Goal: Transaction & Acquisition: Purchase product/service

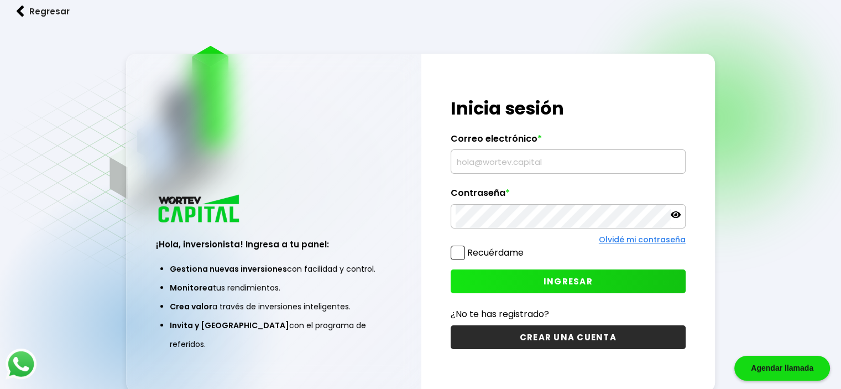
type input "[EMAIL_ADDRESS][DOMAIN_NAME]"
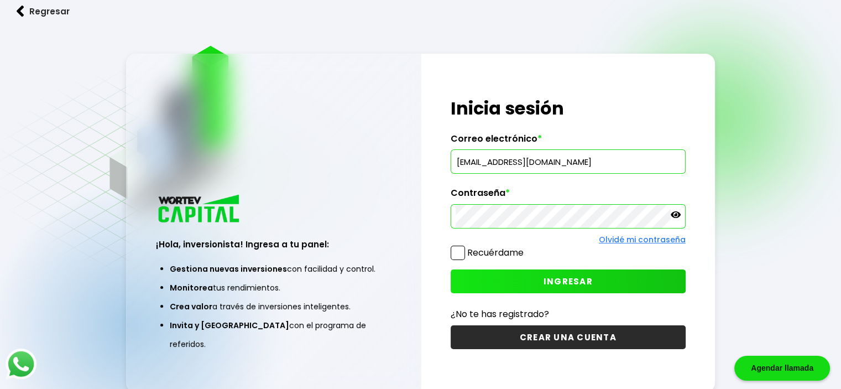
click at [550, 281] on span "INGRESAR" at bounding box center [568, 281] width 49 height 12
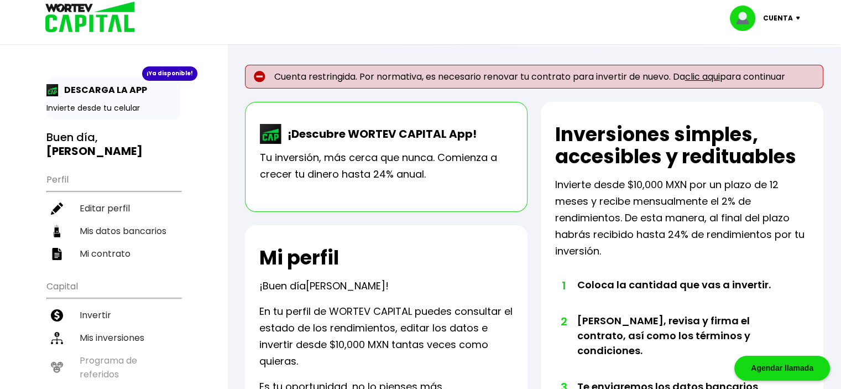
click at [712, 76] on link "clic aqui" at bounding box center [702, 76] width 35 height 13
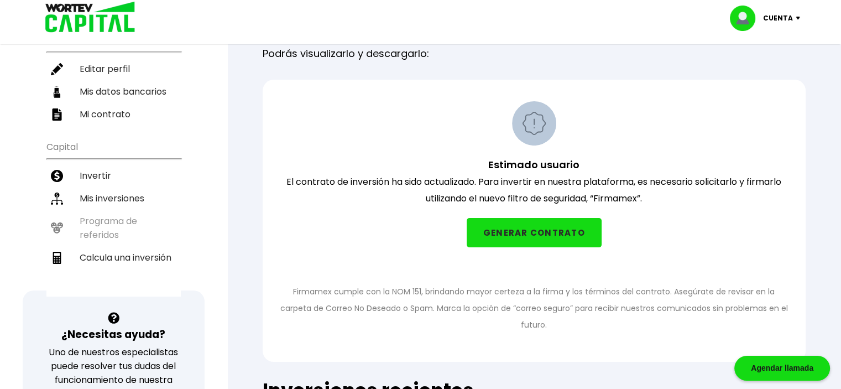
scroll to position [137, 0]
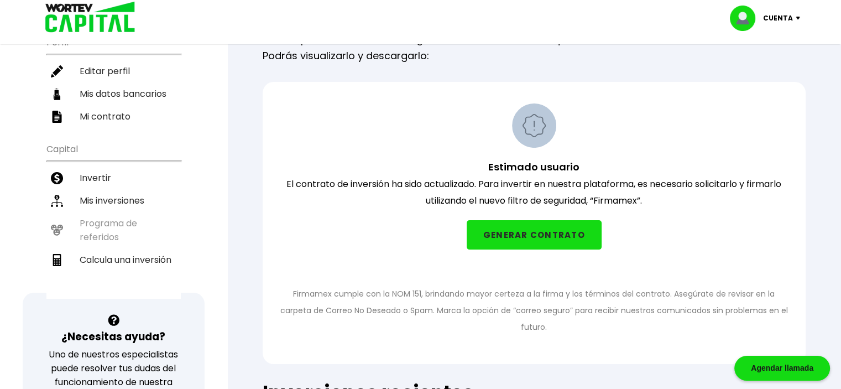
click at [520, 232] on button "GENERAR CONTRATO" at bounding box center [534, 234] width 135 height 29
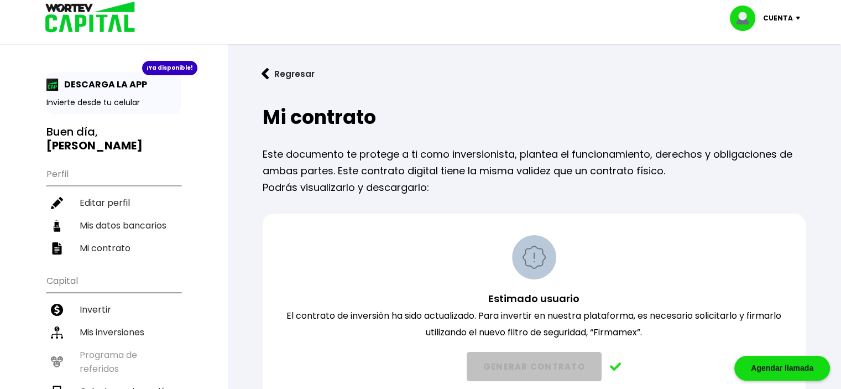
scroll to position [0, 0]
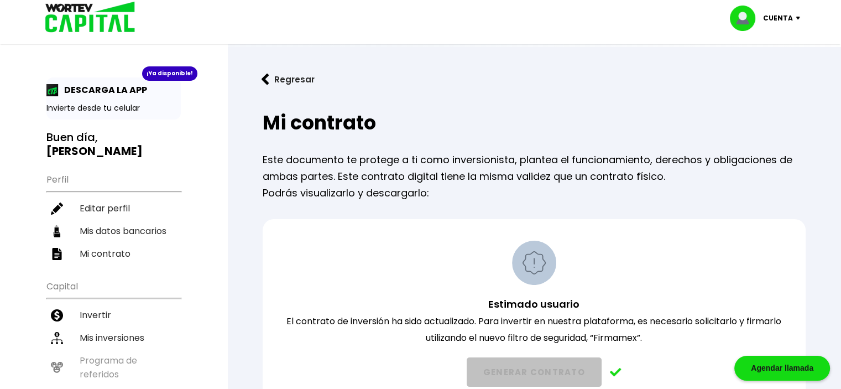
click at [276, 72] on button "Regresar" at bounding box center [288, 79] width 86 height 29
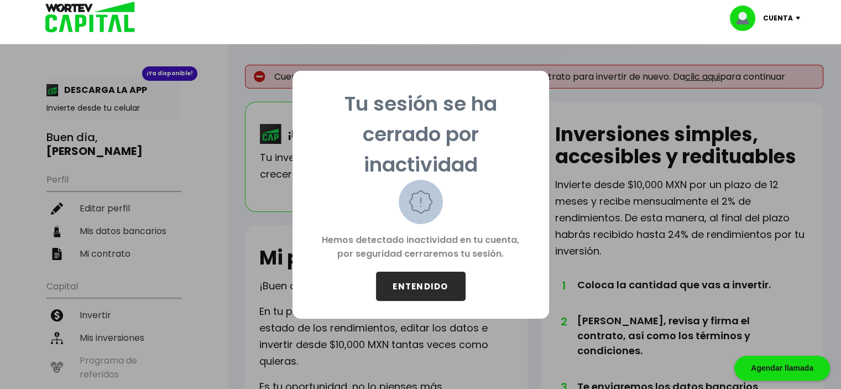
click at [418, 289] on button "ENTENDIDO" at bounding box center [421, 286] width 90 height 29
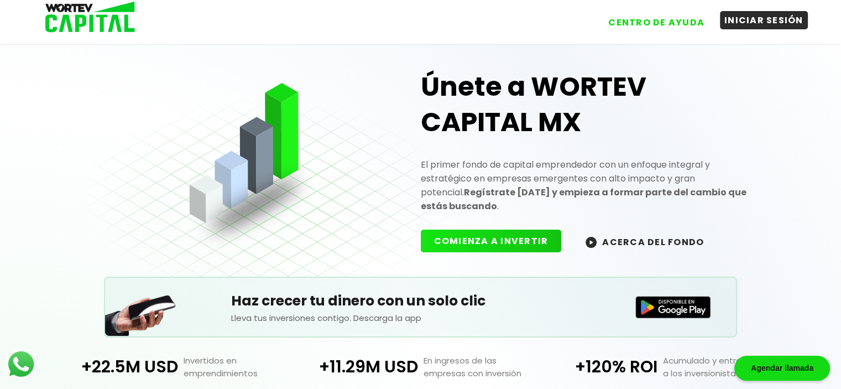
click at [765, 19] on button "INICIAR SESIÓN" at bounding box center [764, 20] width 88 height 18
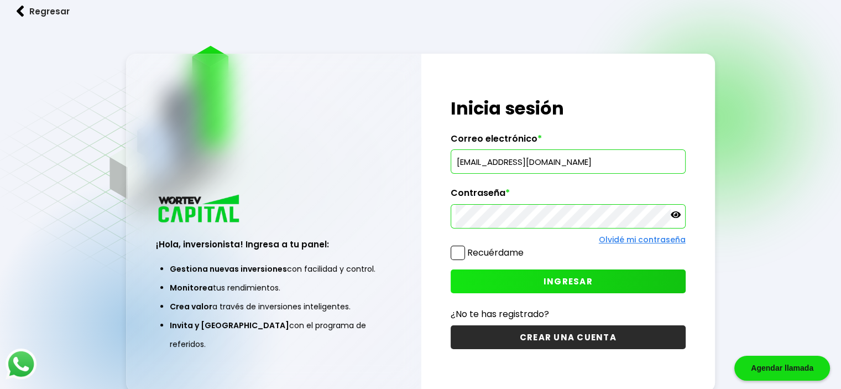
click at [544, 280] on span "INGRESAR" at bounding box center [568, 281] width 49 height 12
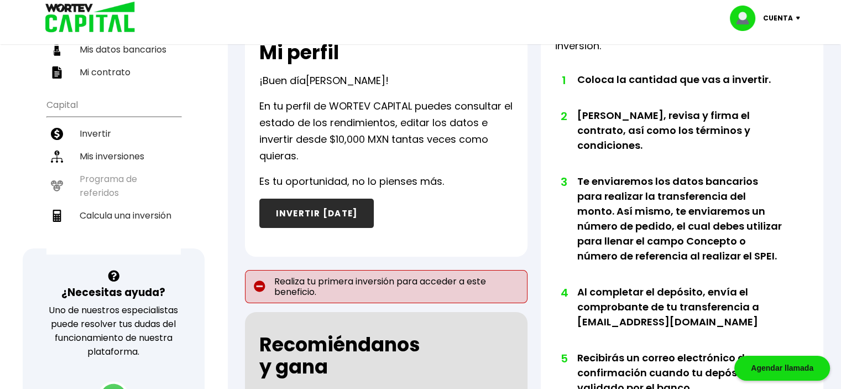
scroll to position [131, 0]
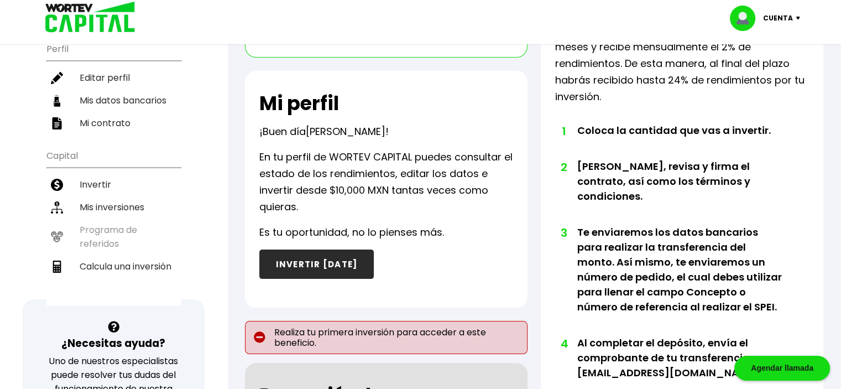
click at [331, 259] on button "INVERTIR [DATE]" at bounding box center [316, 263] width 115 height 29
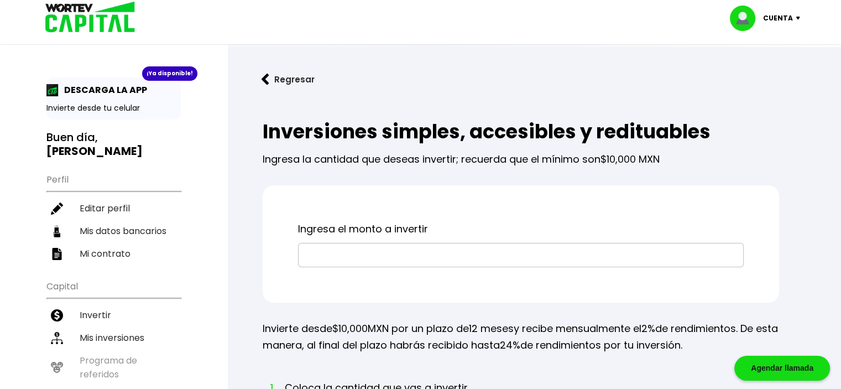
click at [346, 259] on input "text" at bounding box center [521, 254] width 436 height 23
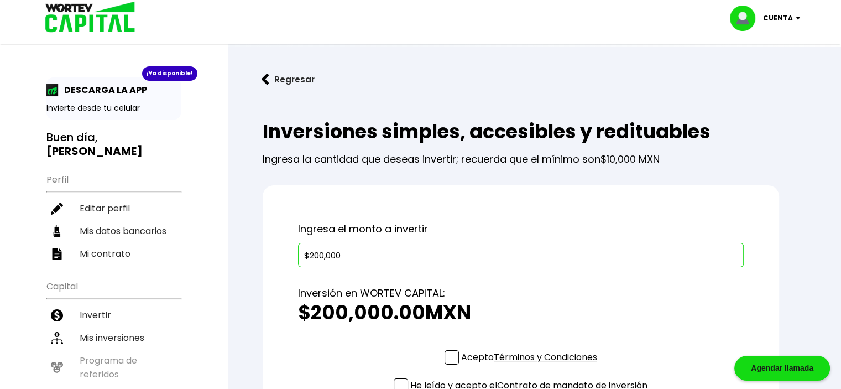
scroll to position [66, 0]
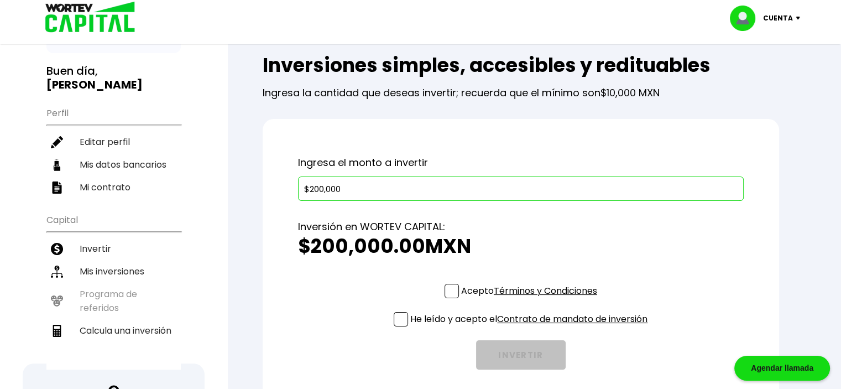
type input "$200,000"
click at [447, 292] on span at bounding box center [452, 291] width 14 height 14
click at [531, 299] on input "Acepto Términos y Condiciones" at bounding box center [531, 299] width 0 height 0
click at [400, 314] on span at bounding box center [401, 319] width 14 height 14
click at [531, 327] on input "He leído y acepto el Contrato de mandato de inversión" at bounding box center [531, 327] width 0 height 0
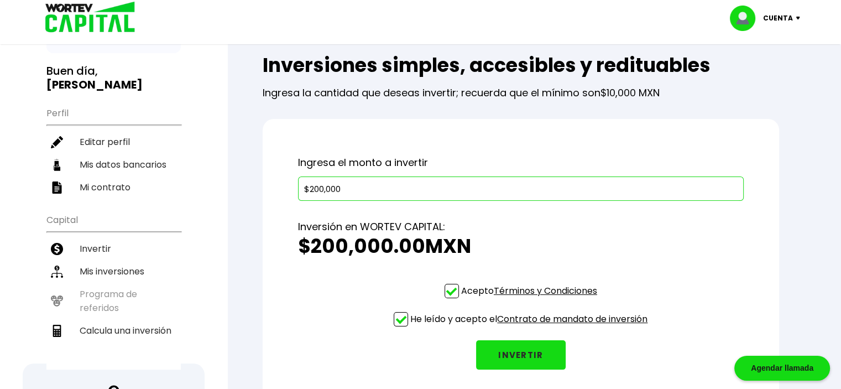
click at [528, 361] on button "INVERTIR" at bounding box center [521, 354] width 90 height 29
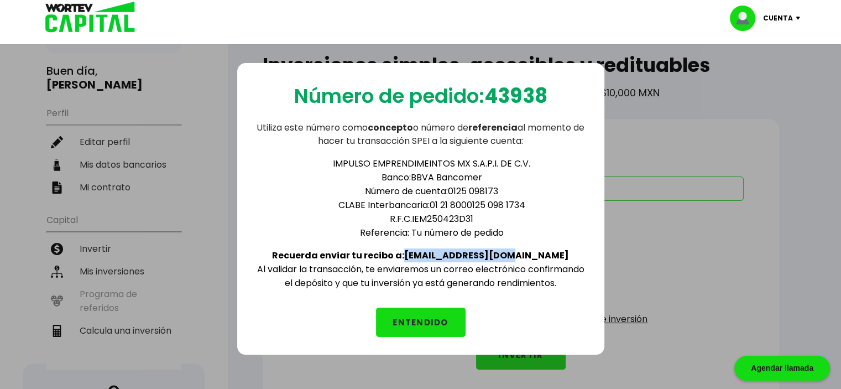
drag, startPoint x: 439, startPoint y: 251, endPoint x: 533, endPoint y: 247, distance: 94.6
click at [533, 247] on div "IMPULSO EMPRENDIMEINTOS MX S.A.P.I. DE C.V. Banco: BBVA Bancomer Número de cuen…" at bounding box center [421, 219] width 332 height 142
copy b "[EMAIL_ADDRESS][DOMAIN_NAME]"
click at [410, 93] on p "Número de pedido: 43938" at bounding box center [420, 96] width 253 height 30
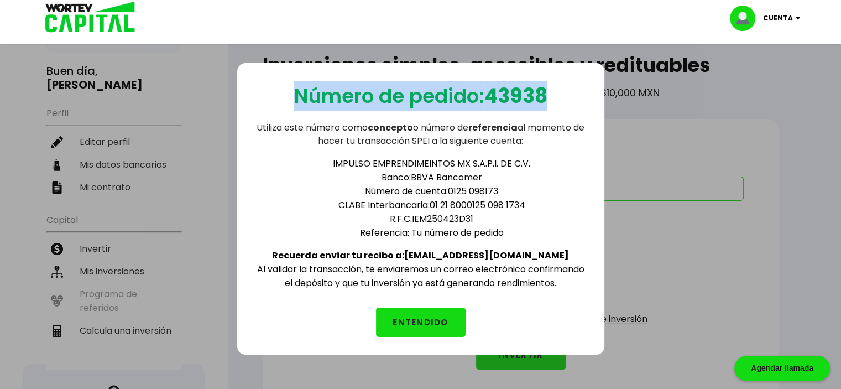
drag, startPoint x: 364, startPoint y: 88, endPoint x: 551, endPoint y: 82, distance: 186.5
click at [547, 82] on p "Número de pedido: 43938" at bounding box center [420, 96] width 253 height 30
copy p "Número de pedido: 43938"
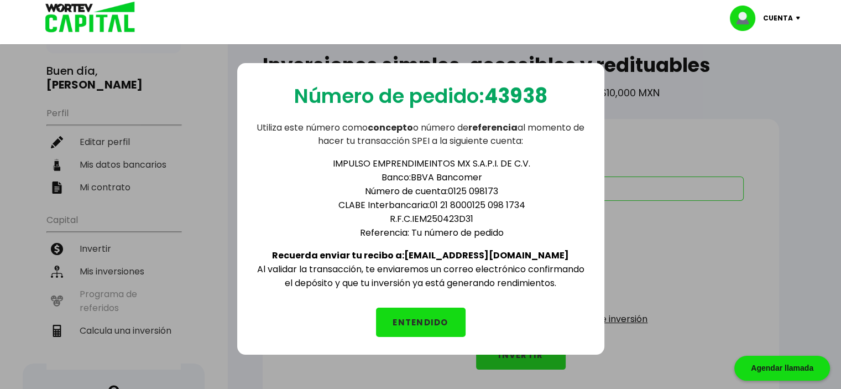
click at [440, 252] on b "Recuerda enviar tu recibo a: [EMAIL_ADDRESS][DOMAIN_NAME]" at bounding box center [420, 255] width 297 height 13
click at [439, 238] on div "IMPULSO EMPRENDIMEINTOS MX S.A.P.I. DE C.V. Banco: BBVA Bancomer Número de cuen…" at bounding box center [421, 219] width 332 height 142
drag, startPoint x: 439, startPoint y: 249, endPoint x: 533, endPoint y: 248, distance: 94.6
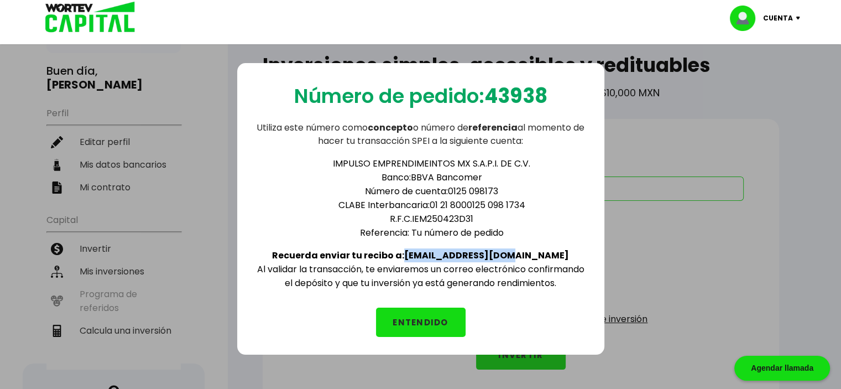
click at [533, 248] on div "IMPULSO EMPRENDIMEINTOS MX S.A.P.I. DE C.V. Banco: BBVA Bancomer Número de cuen…" at bounding box center [421, 219] width 332 height 142
copy b "[EMAIL_ADDRESS][DOMAIN_NAME]"
click at [425, 320] on button "ENTENDIDO" at bounding box center [421, 321] width 90 height 29
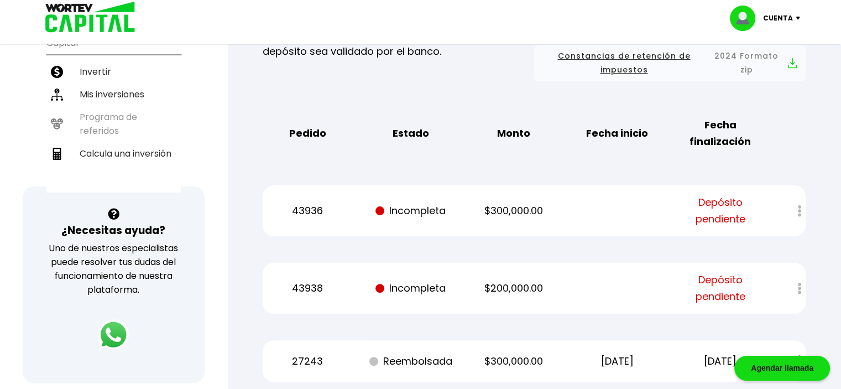
scroll to position [243, 0]
click at [800, 212] on div at bounding box center [792, 211] width 27 height 24
click at [726, 207] on span "Depósito pendiente" at bounding box center [720, 210] width 87 height 33
